Goal: Transaction & Acquisition: Obtain resource

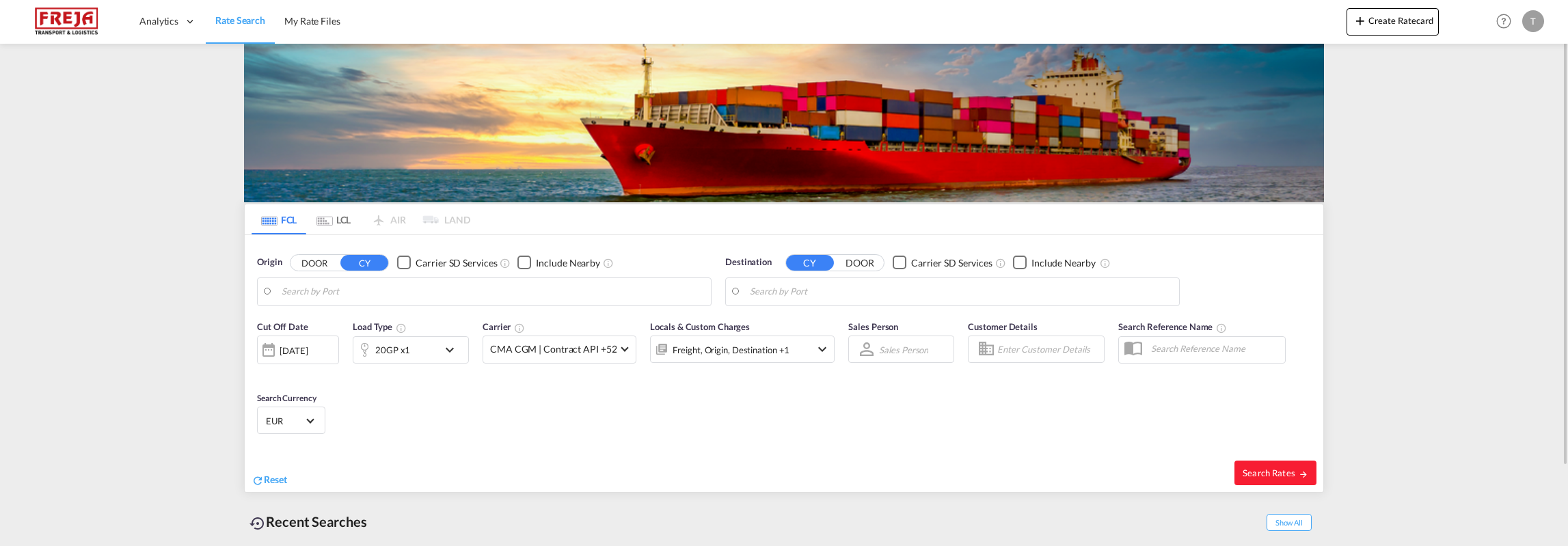
type input "Raumo (Rauma), [GEOGRAPHIC_DATA]"
type input "[GEOGRAPHIC_DATA], SGSIN"
click at [457, 351] on md-icon "icon-chevron-down" at bounding box center [453, 349] width 23 height 16
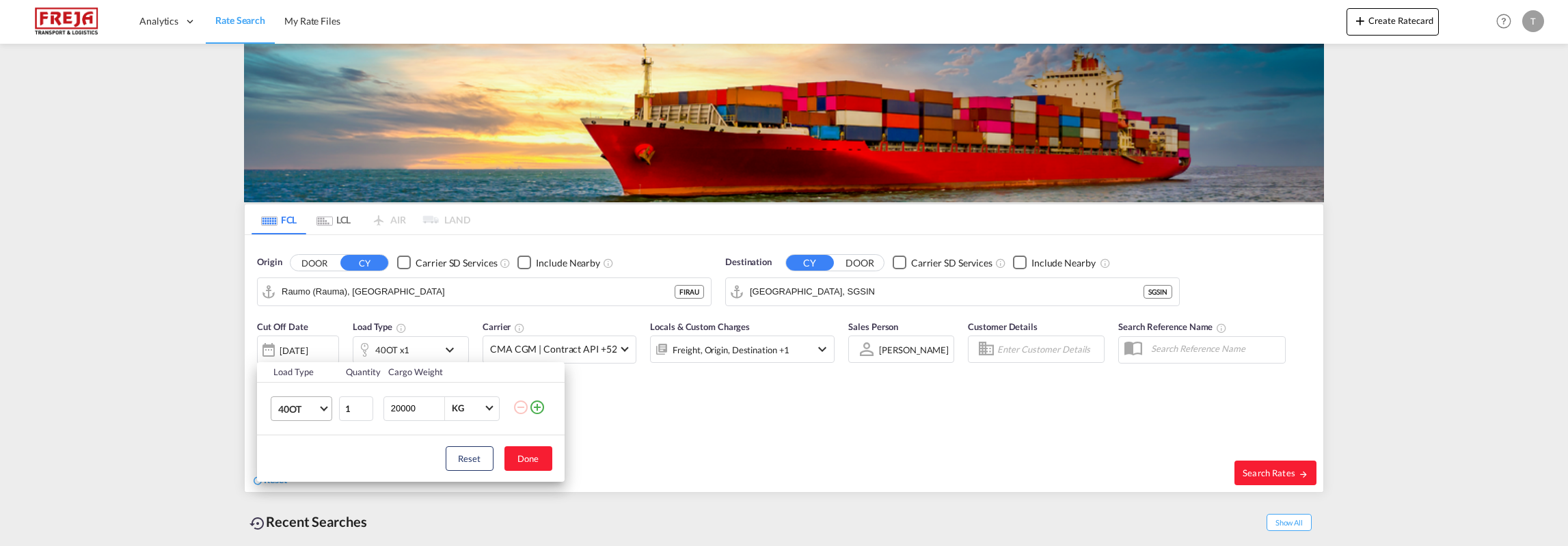
click at [323, 412] on md-select-value "40OT" at bounding box center [304, 408] width 55 height 23
click at [308, 403] on md-option "40HC" at bounding box center [313, 403] width 93 height 33
click at [517, 462] on button "Done" at bounding box center [528, 459] width 47 height 25
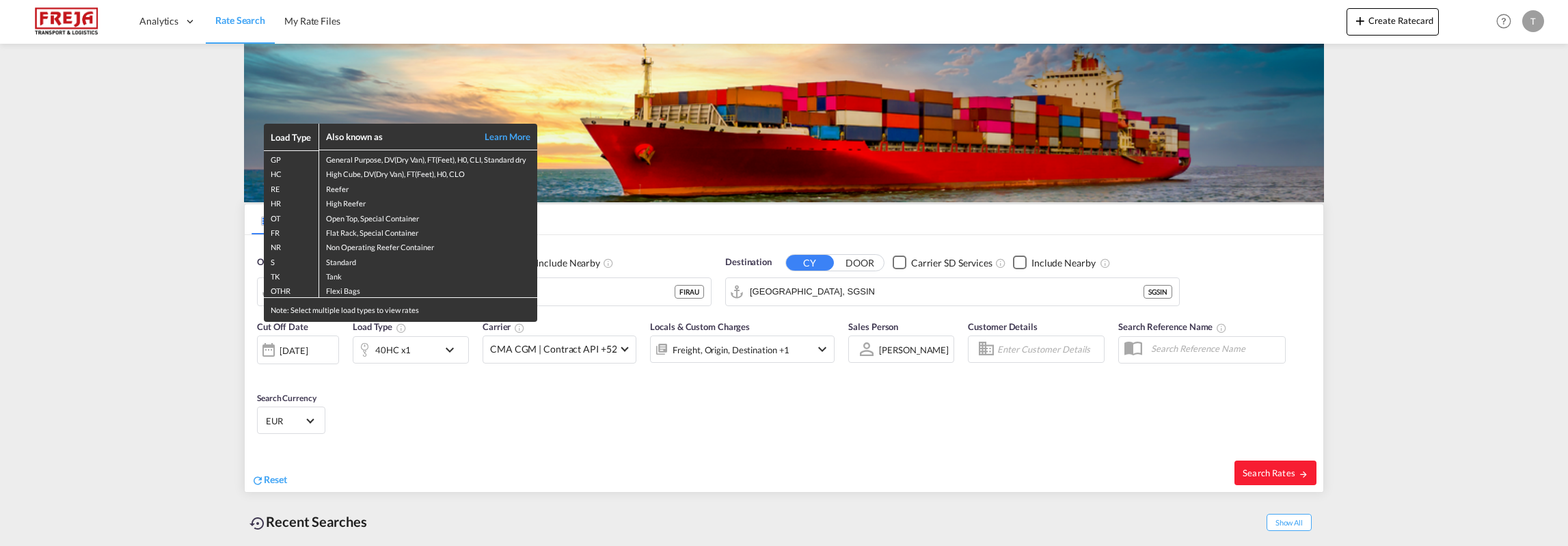
click at [855, 292] on div "Load Type Also known as Learn More GP General Purpose, DV(Dry Van), FT(Feet), H…" at bounding box center [784, 273] width 1568 height 546
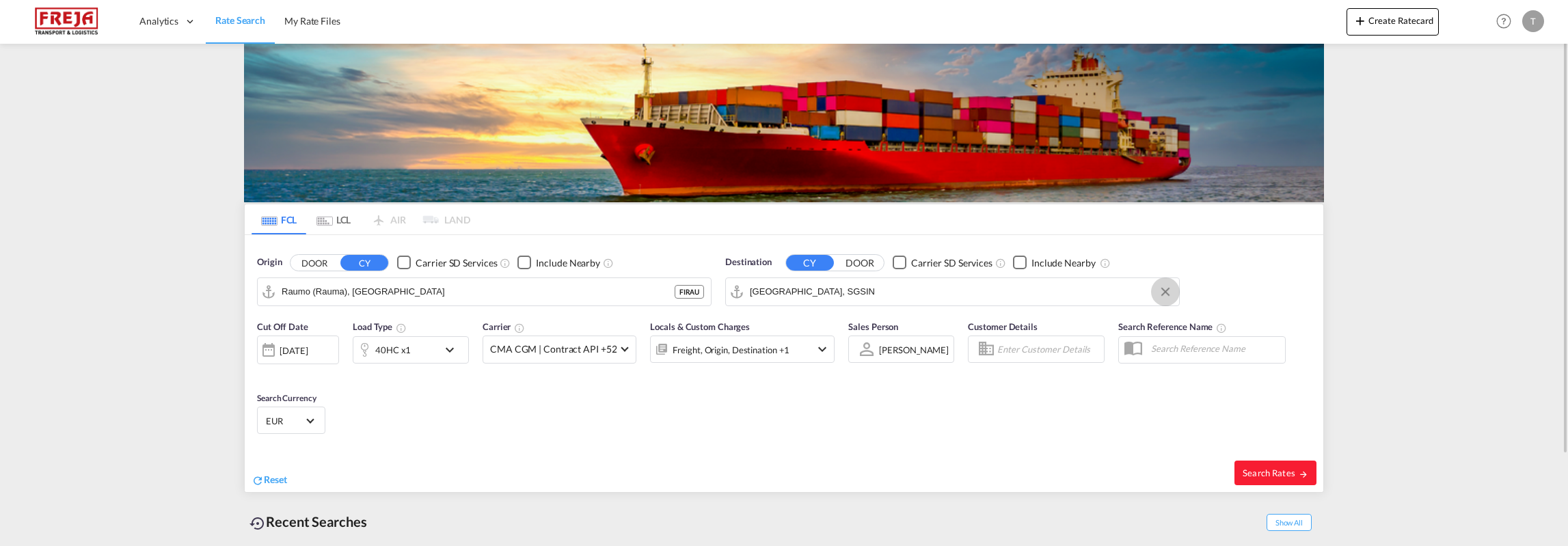
click at [1166, 291] on button "Clear Input" at bounding box center [1165, 292] width 20 height 20
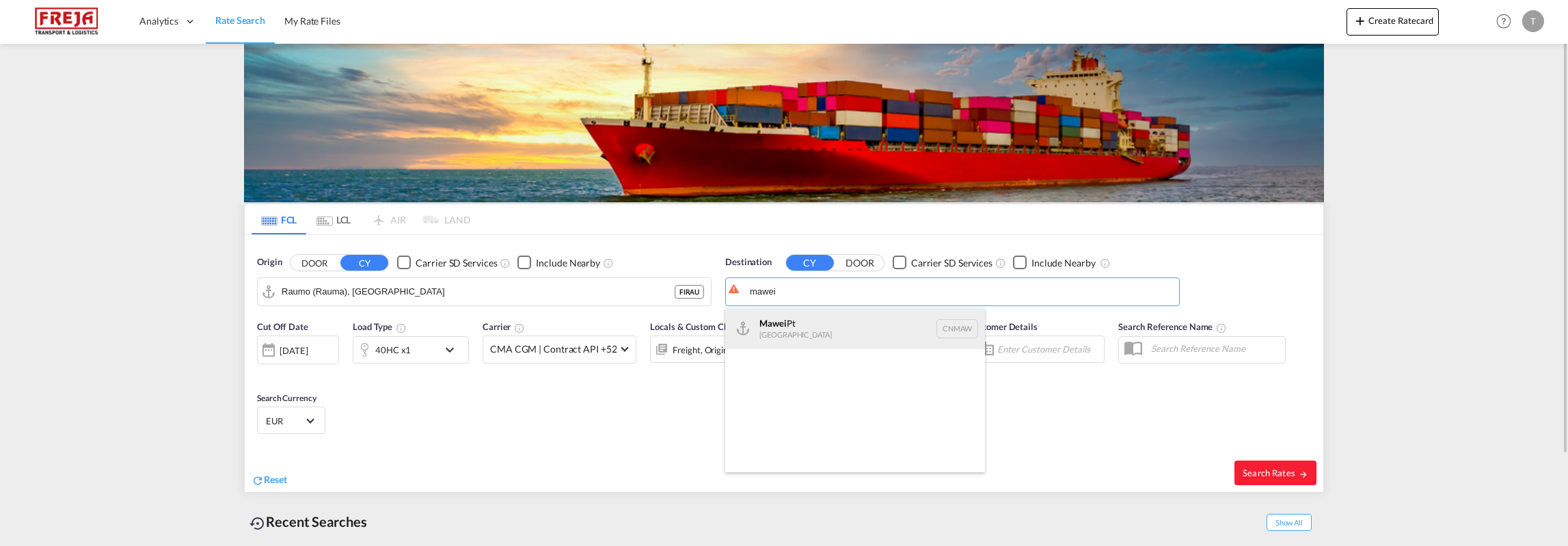
click at [803, 334] on div "Mawei Pt China CNMAW" at bounding box center [855, 329] width 259 height 41
type input "Mawei Pt, CNMAW"
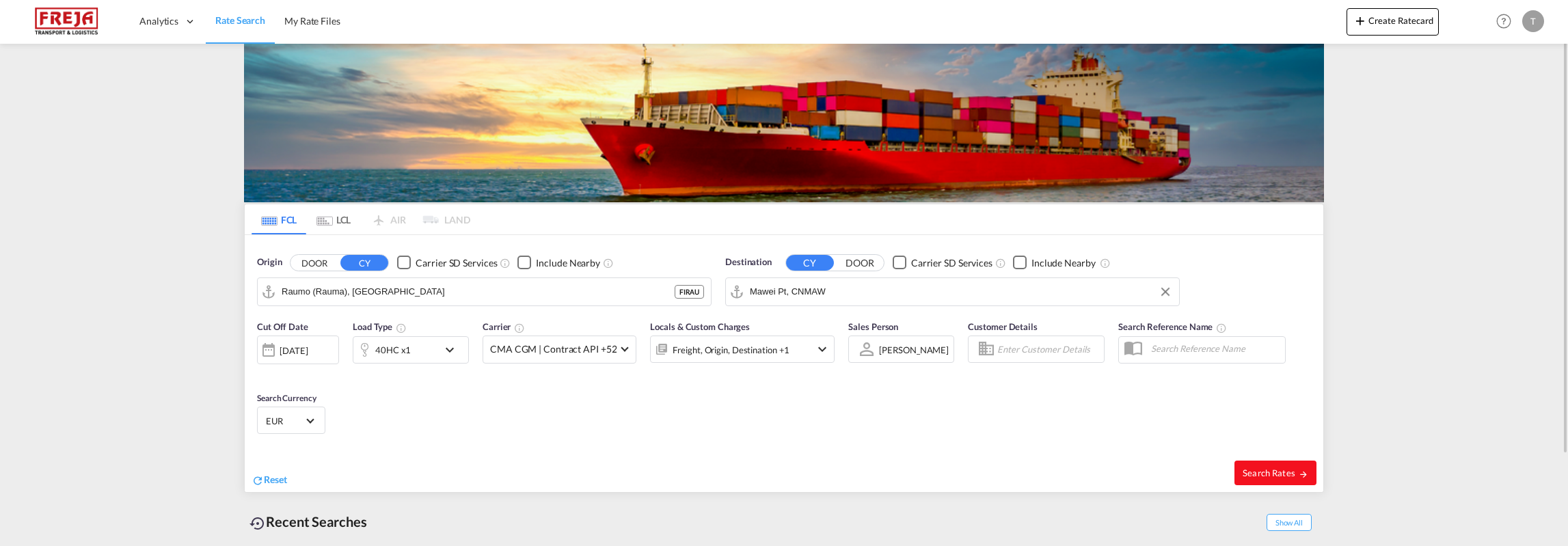
click at [1262, 474] on span "Search Rates" at bounding box center [1275, 473] width 65 height 11
type input "FIRAU to CNMAW / [DATE]"
